Goal: Transaction & Acquisition: Subscribe to service/newsletter

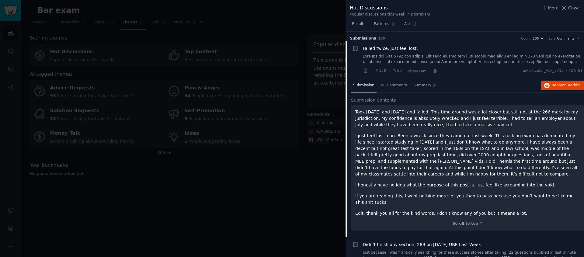
scroll to position [10, 0]
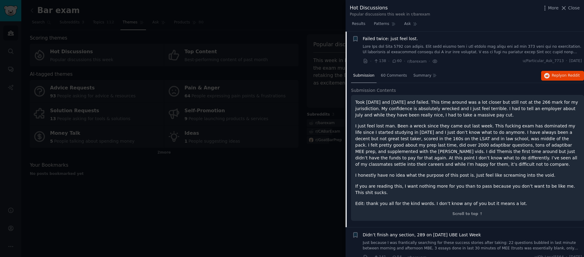
click at [281, 184] on div at bounding box center [292, 128] width 584 height 257
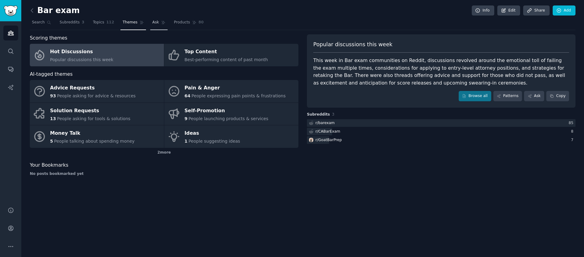
click at [150, 22] on link "Ask" at bounding box center [158, 24] width 17 height 12
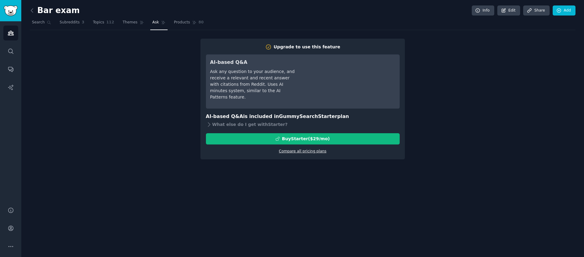
click at [305, 151] on link "Compare all pricing plans" at bounding box center [302, 151] width 47 height 4
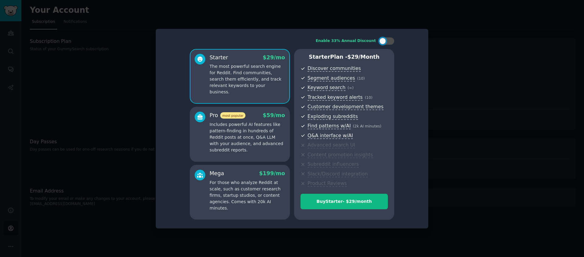
click at [266, 134] on p "Includes powerful AI features like pattern-finding in hundreds of Reddit posts …" at bounding box center [246, 137] width 75 height 32
